Goal: Transaction & Acquisition: Subscribe to service/newsletter

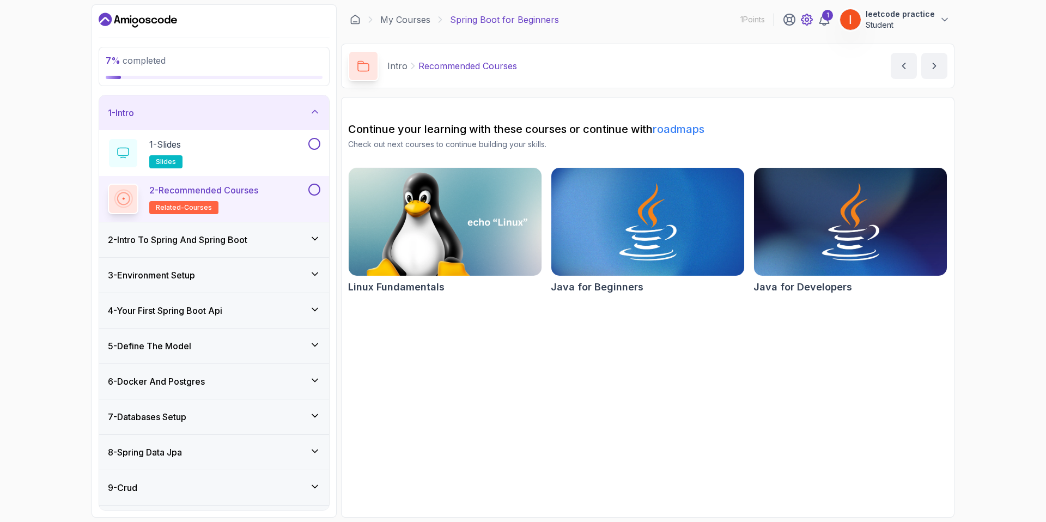
click at [813, 16] on icon at bounding box center [806, 19] width 13 height 13
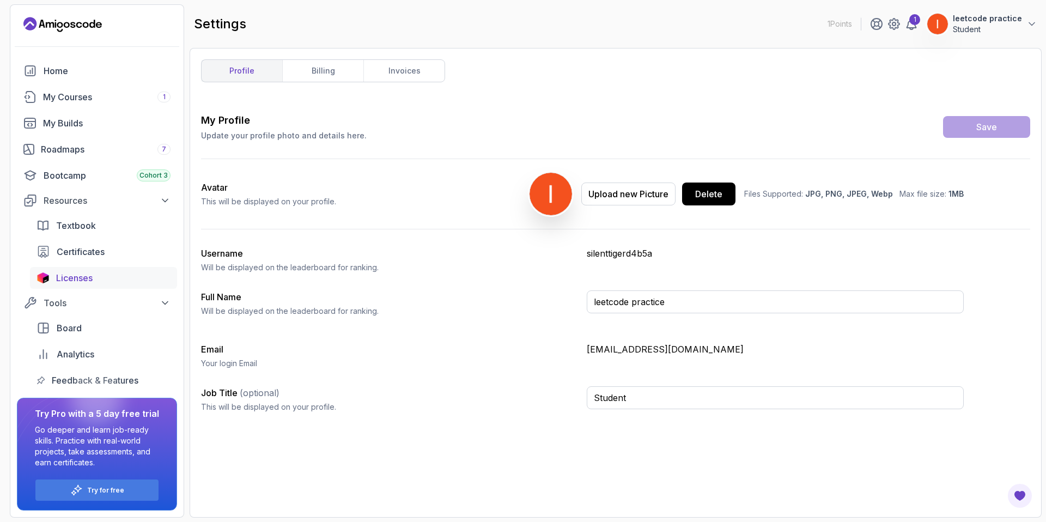
click at [81, 275] on span "Licenses" at bounding box center [74, 277] width 37 height 13
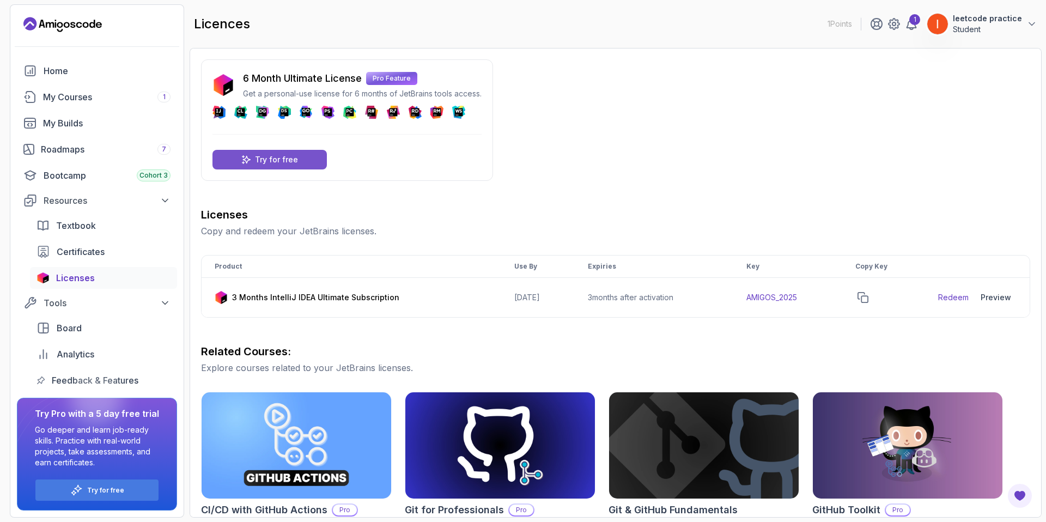
click at [280, 164] on p "Try for free" at bounding box center [276, 159] width 43 height 11
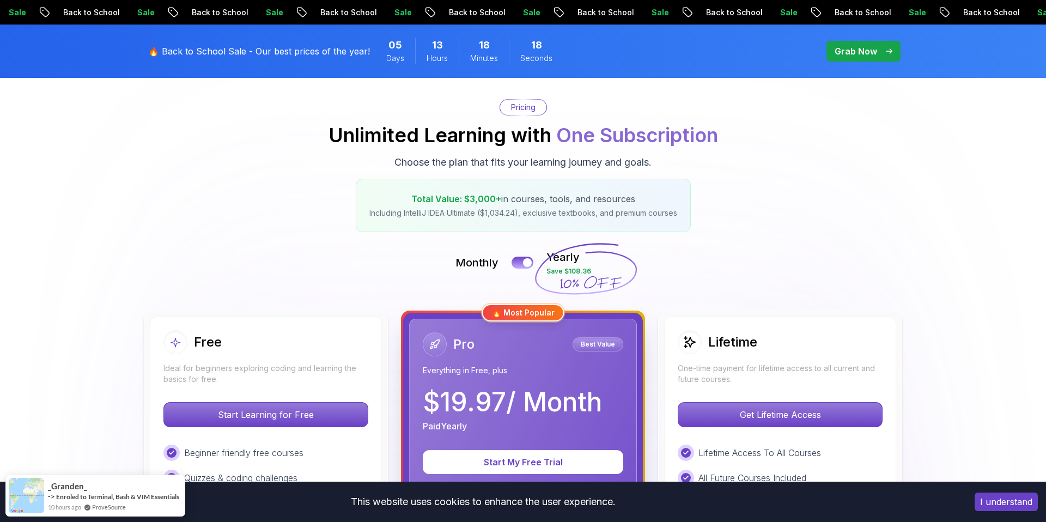
scroll to position [15, 0]
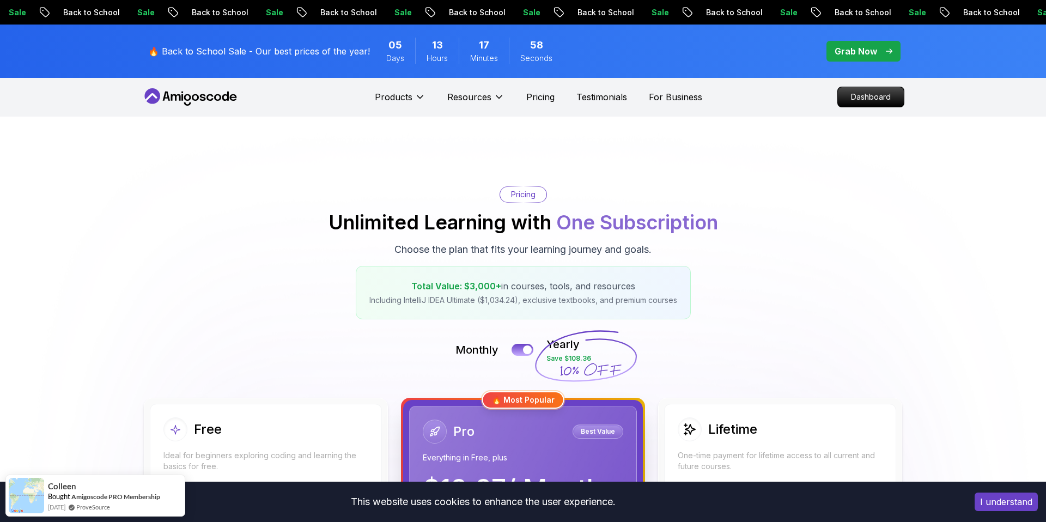
scroll to position [0, 0]
